Goal: Check status: Check status

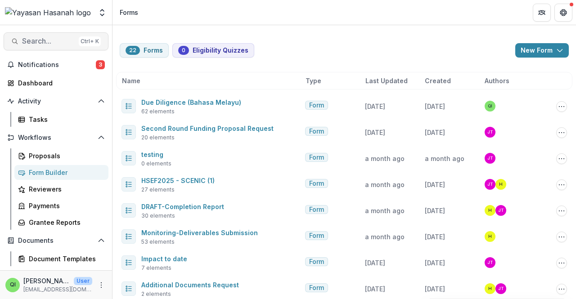
click at [79, 47] on button "Search... Ctrl + K" at bounding box center [56, 41] width 105 height 18
click at [62, 42] on span "Search..." at bounding box center [48, 41] width 53 height 9
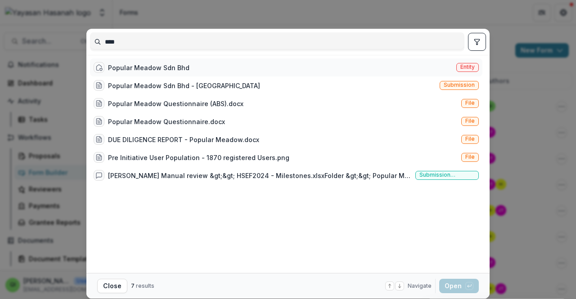
type input "****"
click at [157, 72] on div "Popular Meadow Sdn Bhd" at bounding box center [142, 67] width 96 height 11
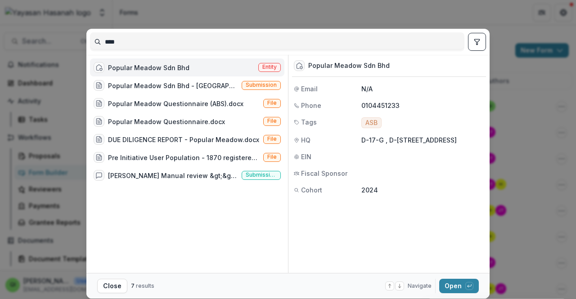
click at [557, 225] on div "**** Popular Meadow Sdn Bhd Entity Popular Meadow Sdn Bhd - Popular Meadow Subm…" at bounding box center [288, 149] width 576 height 299
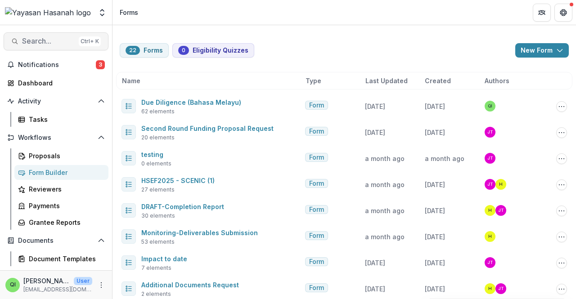
click at [79, 39] on div "Ctrl + K" at bounding box center [90, 41] width 22 height 10
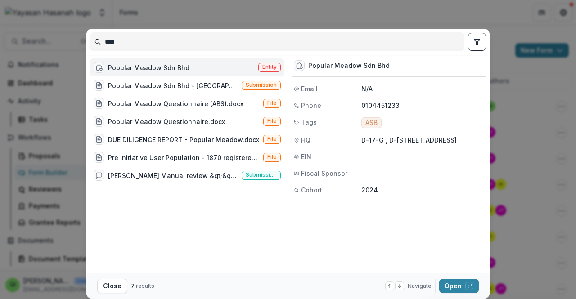
click at [285, 134] on div "Popular Meadow Sdn Bhd Entity Popular Meadow Sdn Bhd - Popular Meadow Submissio…" at bounding box center [189, 164] width 198 height 218
click at [451, 289] on button "Open with enter key" at bounding box center [459, 286] width 40 height 14
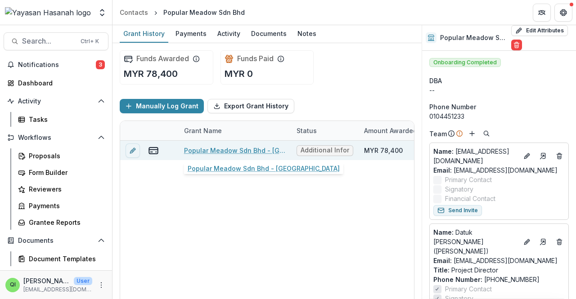
click at [237, 151] on link "Popular Meadow Sdn Bhd - [GEOGRAPHIC_DATA]" at bounding box center [235, 150] width 102 height 9
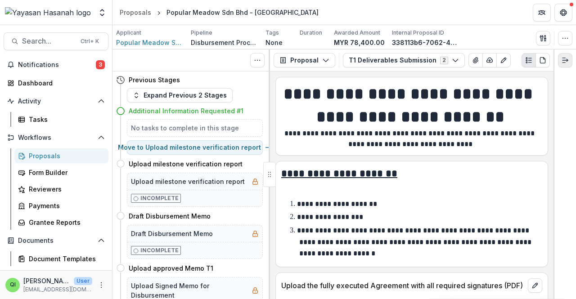
click at [563, 61] on icon "Expand right" at bounding box center [565, 60] width 7 height 7
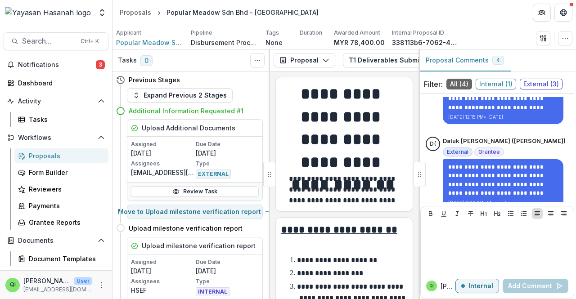
scroll to position [742, 0]
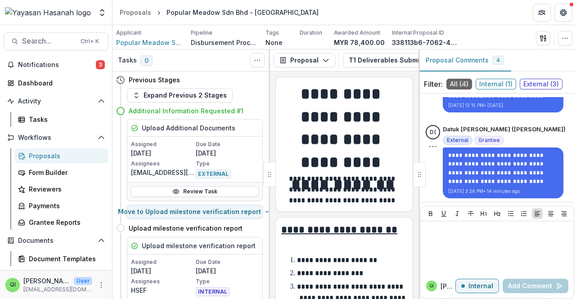
click at [524, 128] on div "**********" at bounding box center [504, 161] width 123 height 73
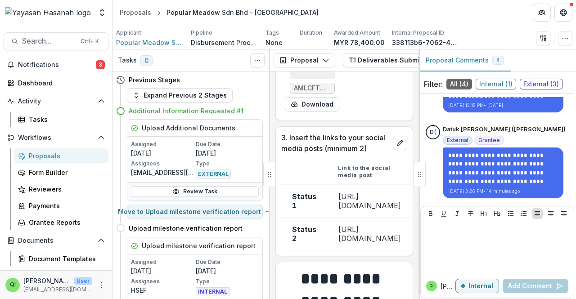
scroll to position [527, 0]
click at [358, 56] on button "T1 Deliverables Submission 2" at bounding box center [404, 60] width 122 height 14
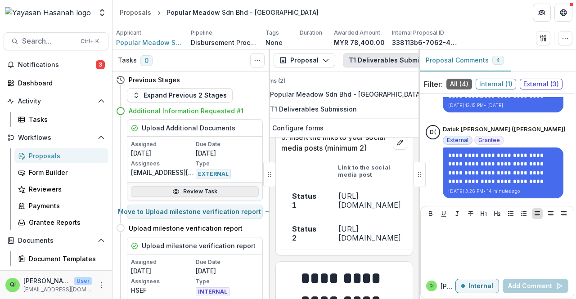
click at [209, 194] on link "Review Task" at bounding box center [195, 191] width 128 height 11
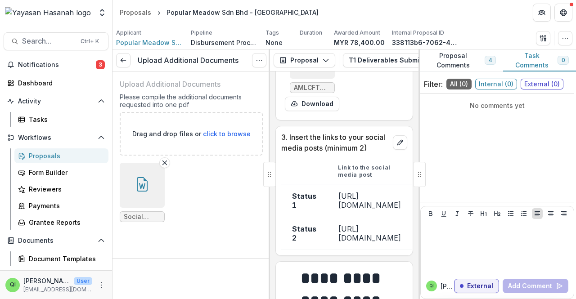
click at [153, 213] on span "Social Media Link.docx" at bounding box center [142, 217] width 37 height 8
click at [145, 219] on span "Social Media Link.docx" at bounding box center [142, 217] width 37 height 8
click at [141, 191] on button "button" at bounding box center [142, 185] width 45 height 45
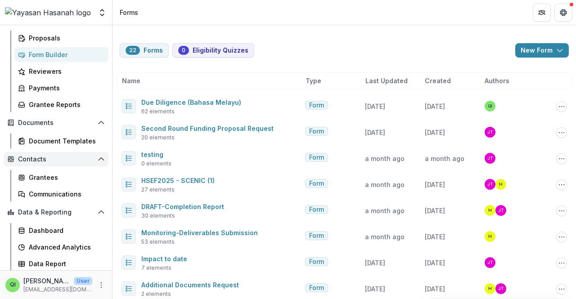
scroll to position [53, 0]
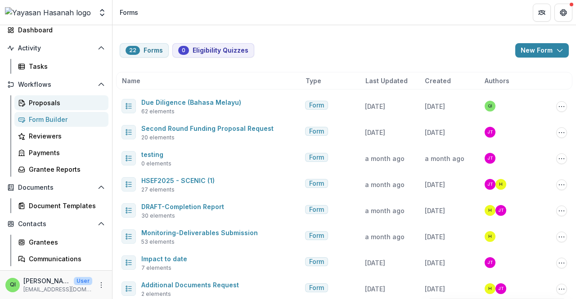
click at [67, 106] on div "Proposals" at bounding box center [65, 102] width 72 height 9
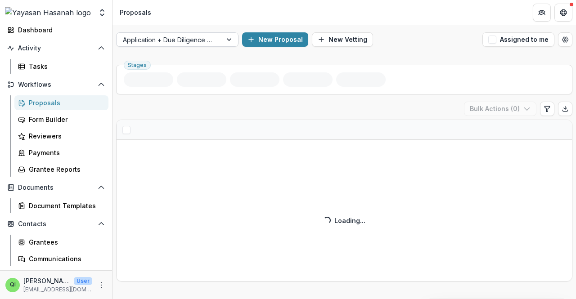
click at [205, 39] on div at bounding box center [169, 39] width 93 height 11
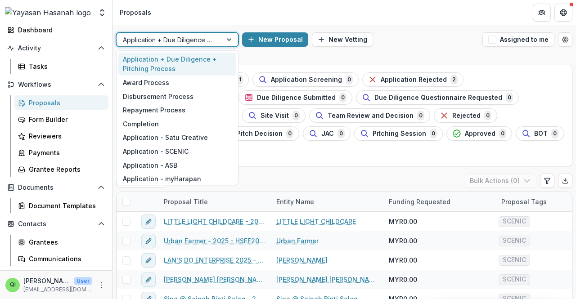
click at [226, 38] on div at bounding box center [230, 40] width 16 height 14
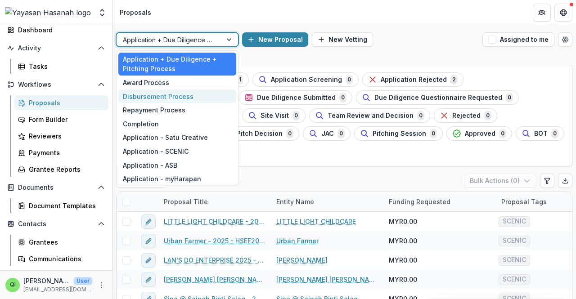
click at [206, 99] on div "Disbursement Process" at bounding box center [177, 97] width 118 height 14
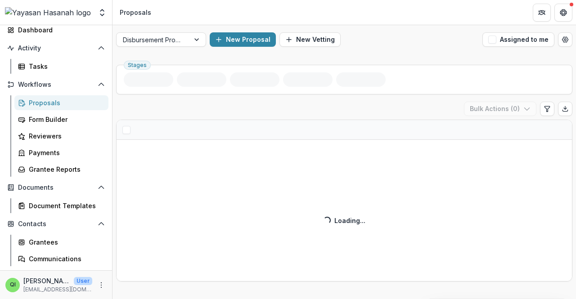
click at [202, 102] on div "T1 Deliverables Req ( ) Bulk Actions ( 0 ) Loading... Loading..." at bounding box center [344, 192] width 457 height 180
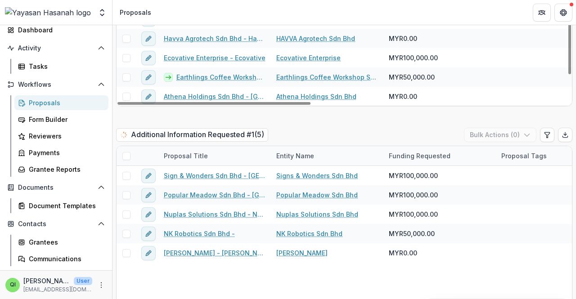
scroll to position [660, 0]
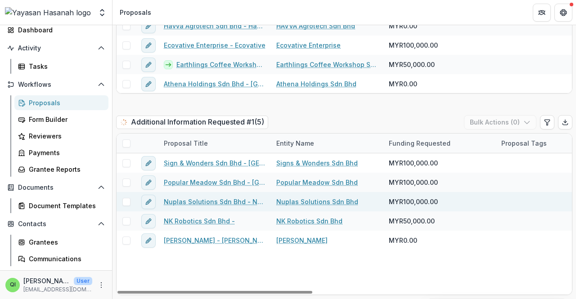
click at [250, 201] on link "Nuplas Solutions Sdn Bhd - Nuplas" at bounding box center [215, 201] width 102 height 9
